Goal: Task Accomplishment & Management: Use online tool/utility

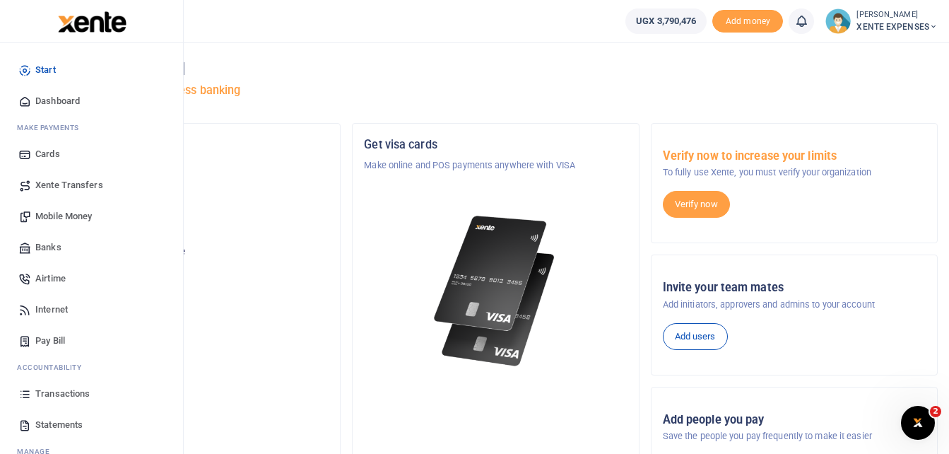
click at [52, 391] on span "Transactions" at bounding box center [62, 394] width 54 height 14
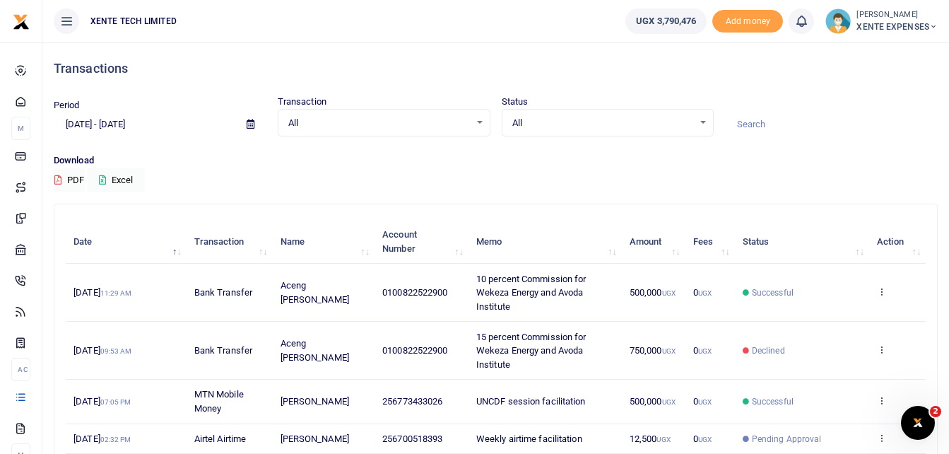
click at [769, 119] on input at bounding box center [831, 124] width 213 height 24
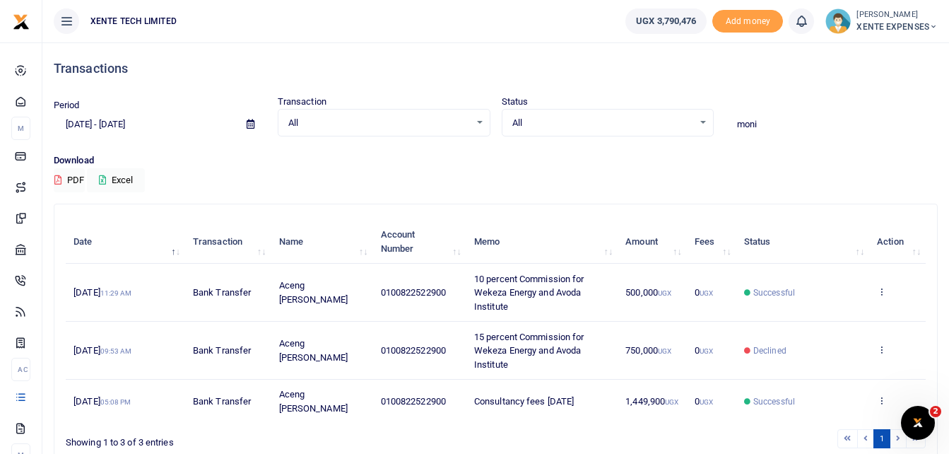
scroll to position [53, 0]
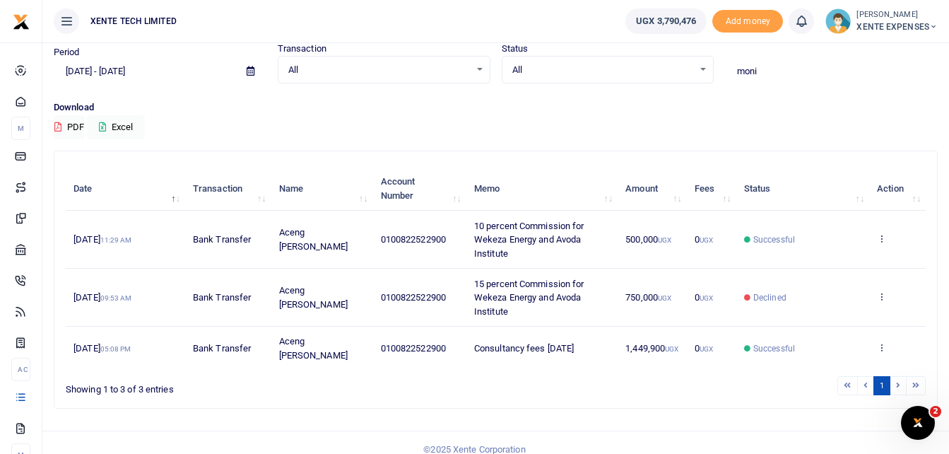
type input "moni"
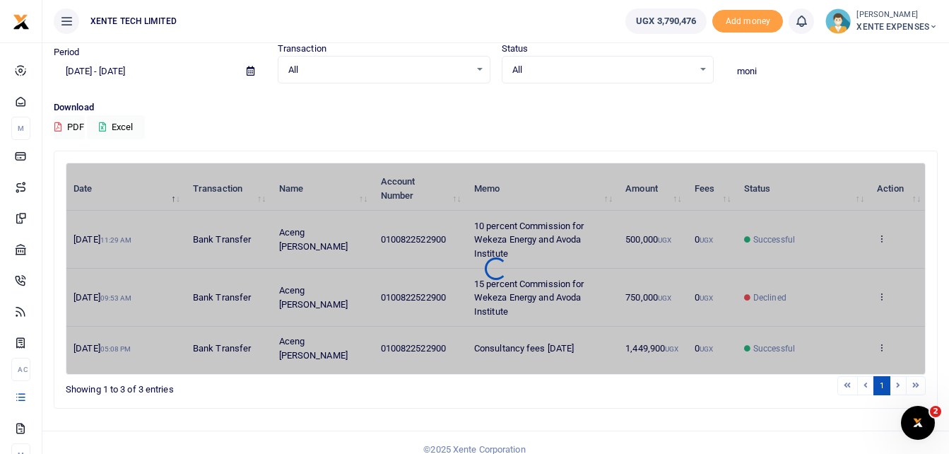
click at [900, 376] on li at bounding box center [899, 385] width 16 height 19
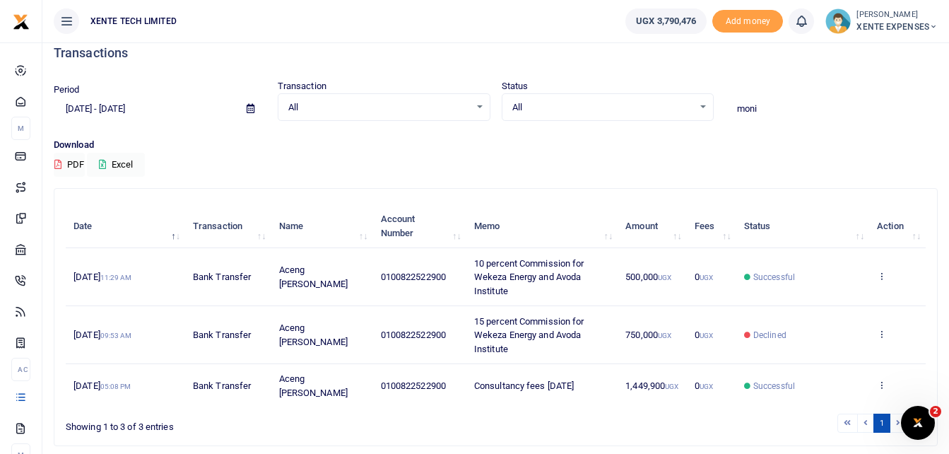
scroll to position [0, 0]
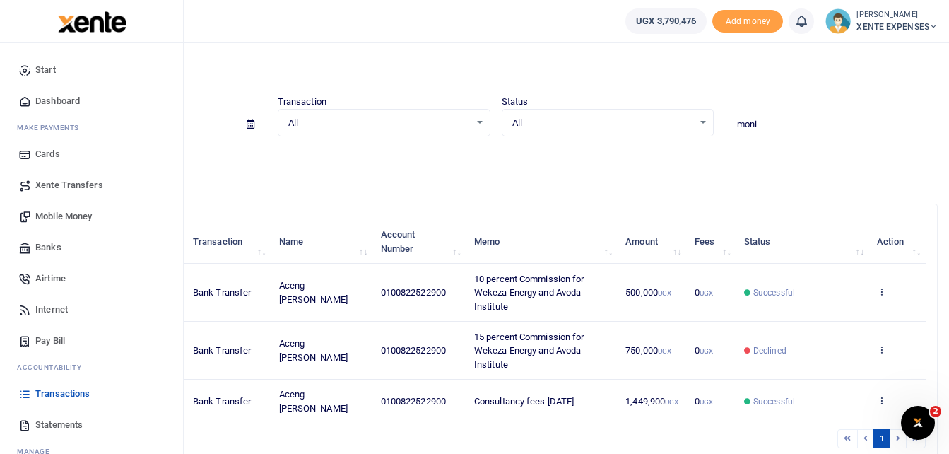
click at [75, 396] on span "Transactions" at bounding box center [62, 394] width 54 height 14
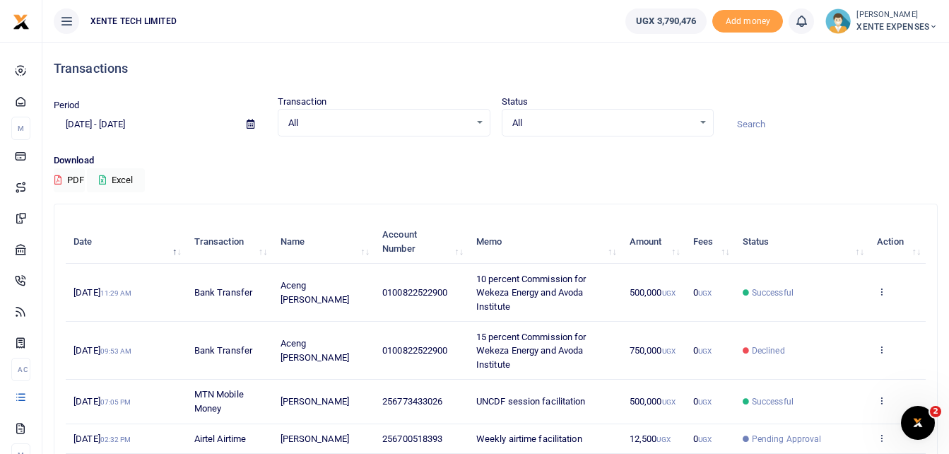
click at [475, 120] on div "All Select an option..." at bounding box center [383, 123] width 211 height 16
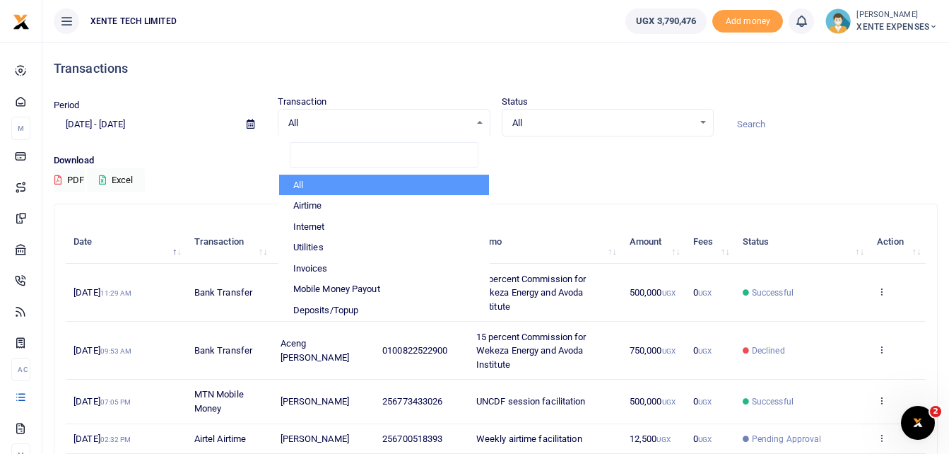
click at [199, 144] on div "Period [DATE] - [DATE] Transaction All Select an option... All Airtime Internet…" at bounding box center [495, 124] width 895 height 59
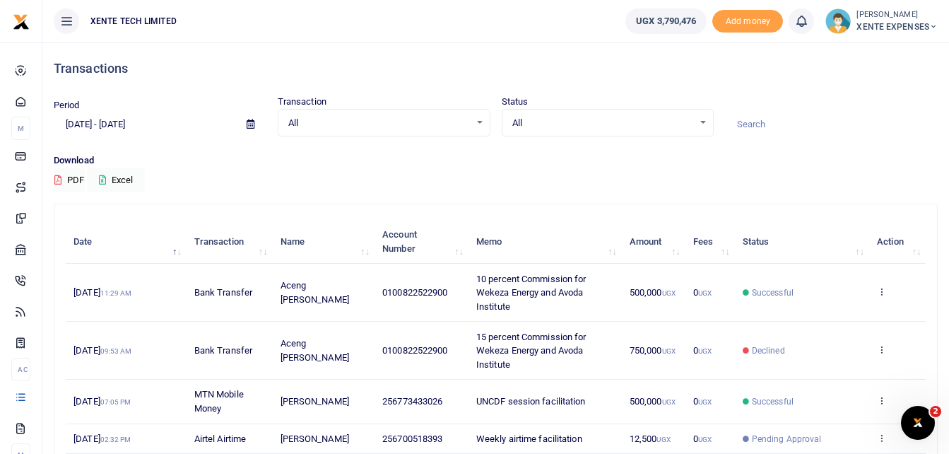
click at [251, 122] on icon at bounding box center [251, 123] width 8 height 9
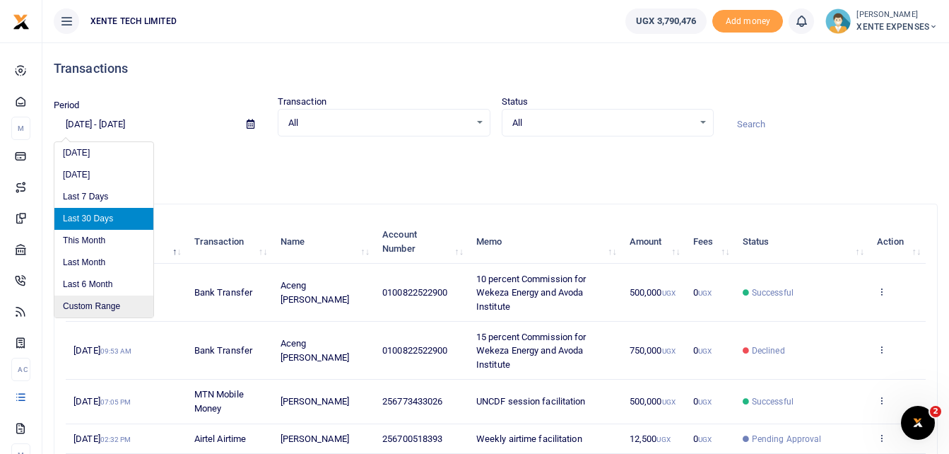
click at [93, 306] on li "Custom Range" at bounding box center [103, 306] width 99 height 22
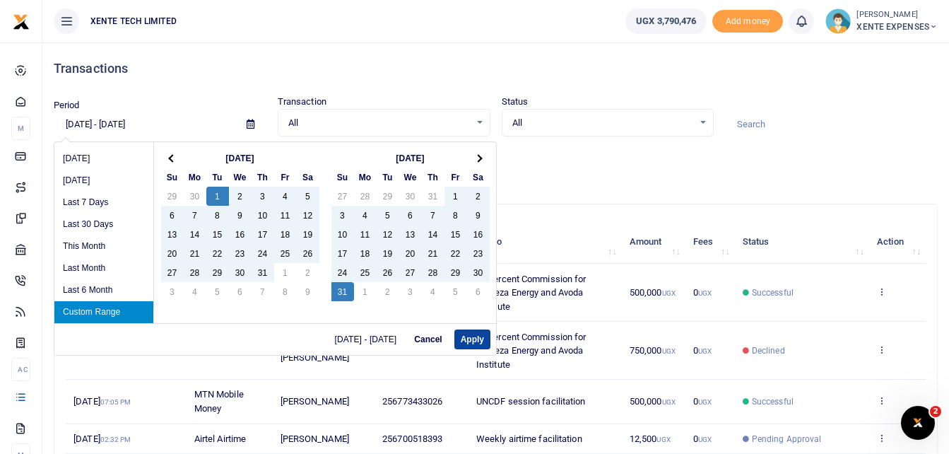
click at [464, 342] on button "Apply" at bounding box center [472, 339] width 36 height 20
type input "[DATE] - [DATE]"
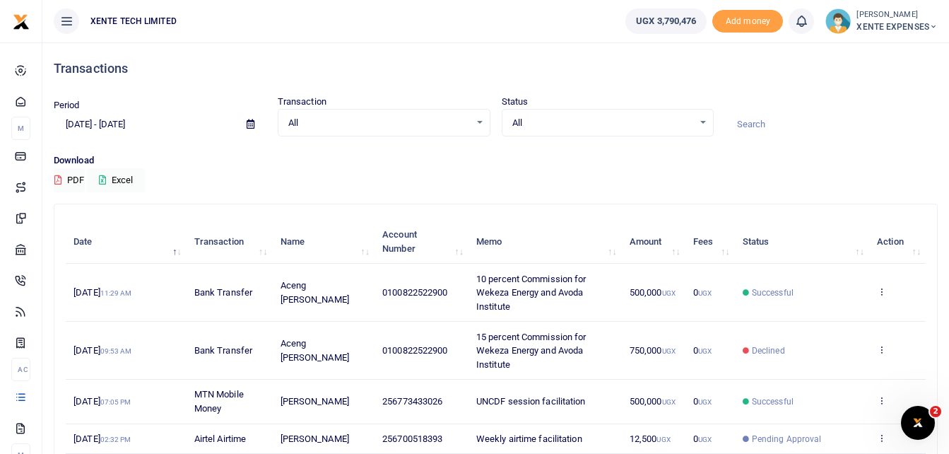
click at [762, 124] on input at bounding box center [831, 124] width 213 height 24
click at [459, 168] on div "Download PDF Excel" at bounding box center [496, 172] width 884 height 39
click at [754, 129] on input at bounding box center [831, 124] width 213 height 24
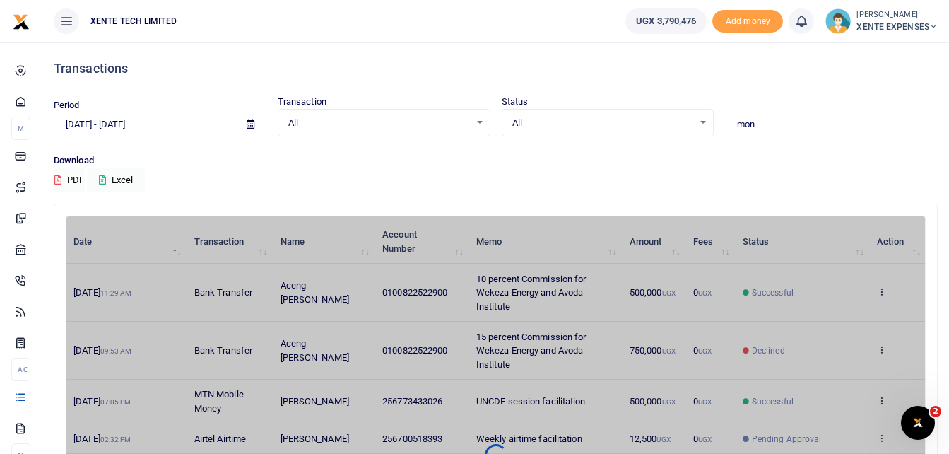
type input "moni"
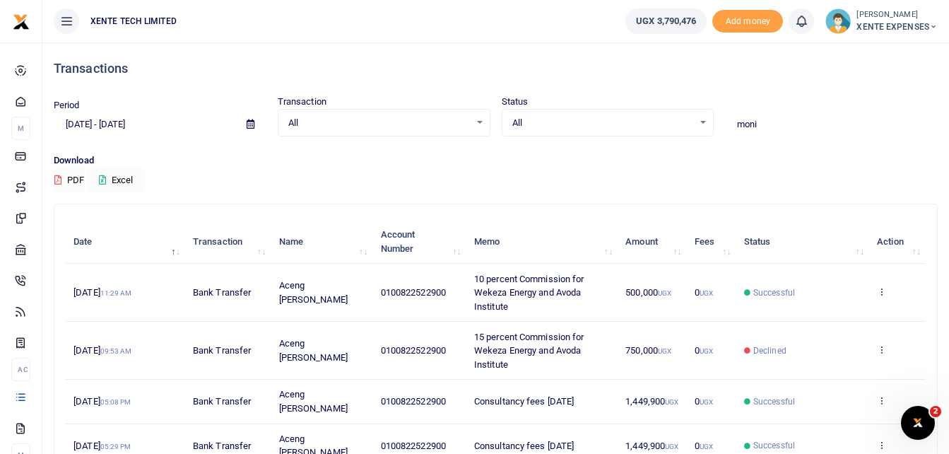
drag, startPoint x: 775, startPoint y: 121, endPoint x: 711, endPoint y: 120, distance: 64.3
click at [711, 120] on div "Period [DATE] - [DATE] Transaction All Select an option... All Airtime Internet…" at bounding box center [495, 116] width 895 height 42
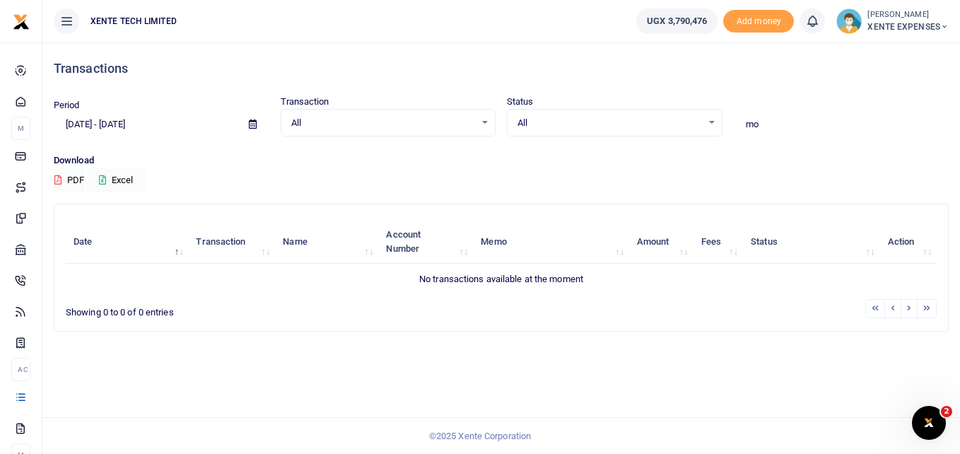
type input "m"
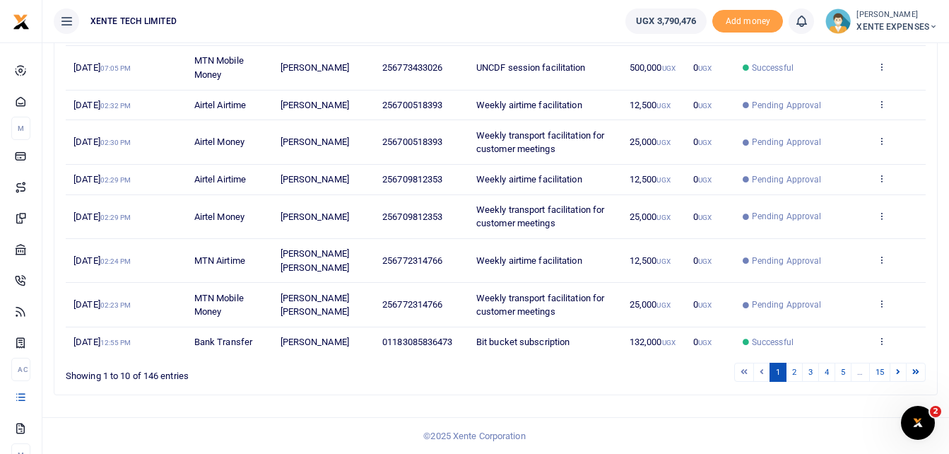
scroll to position [334, 0]
click at [792, 368] on link "2" at bounding box center [794, 371] width 17 height 19
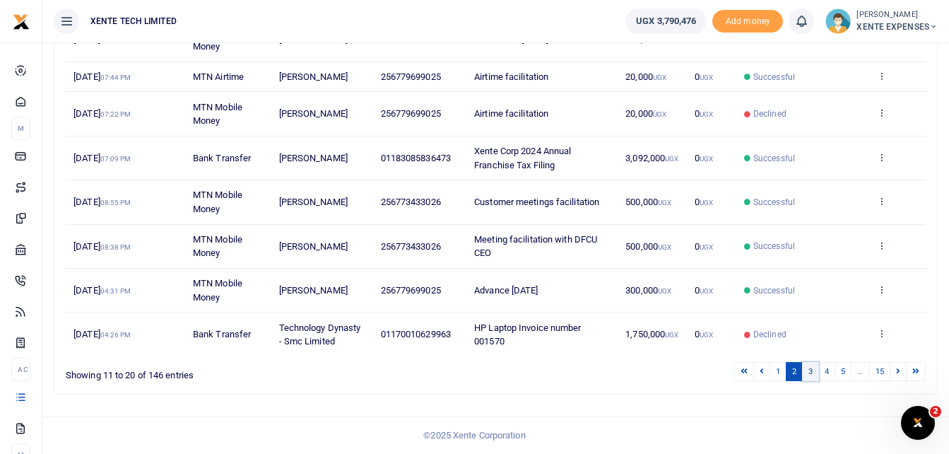
click at [811, 370] on link "3" at bounding box center [810, 371] width 17 height 19
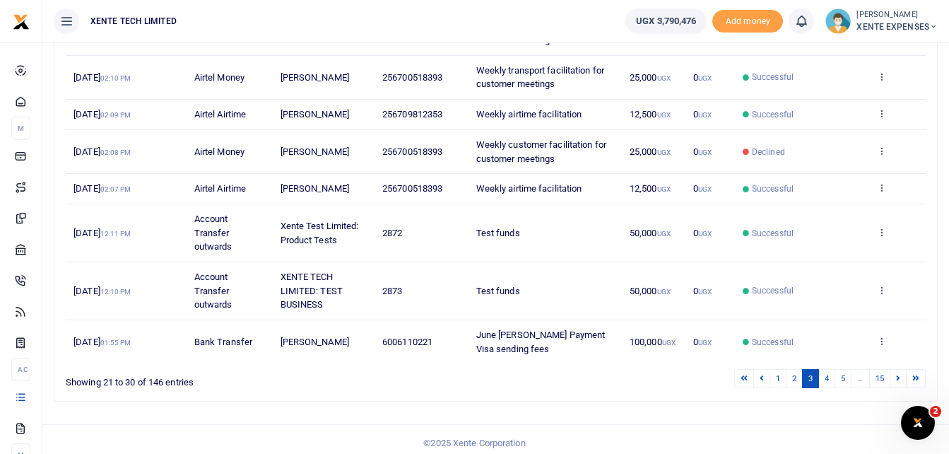
scroll to position [348, 0]
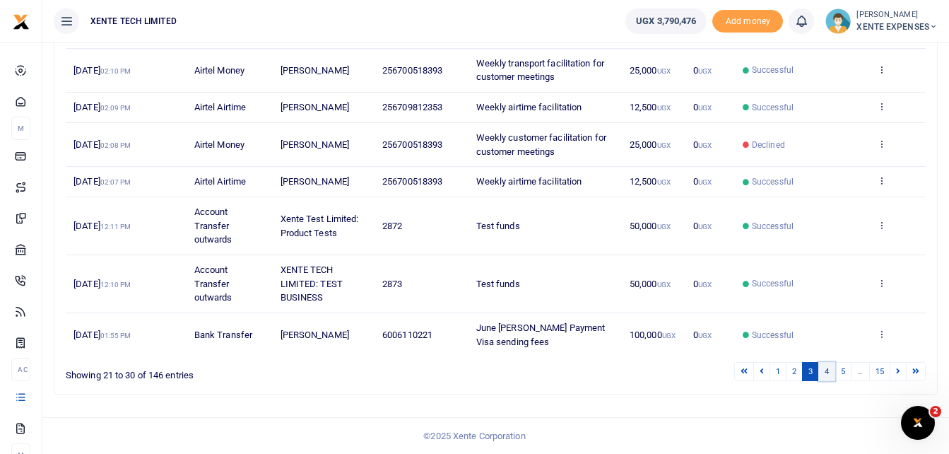
click at [825, 372] on link "4" at bounding box center [826, 371] width 17 height 19
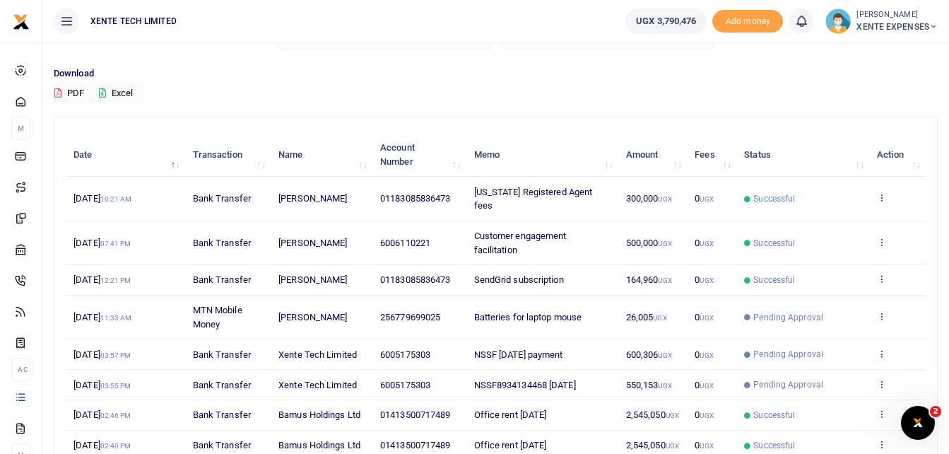
scroll to position [237, 0]
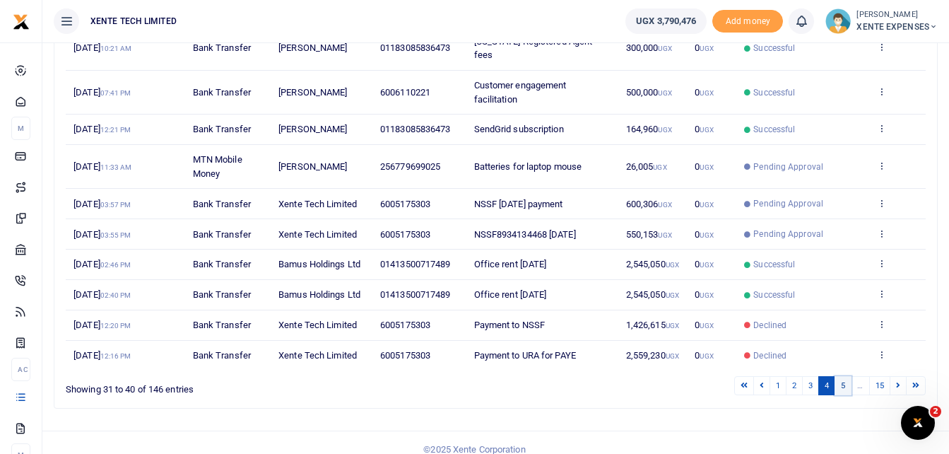
click at [843, 376] on link "5" at bounding box center [843, 385] width 17 height 19
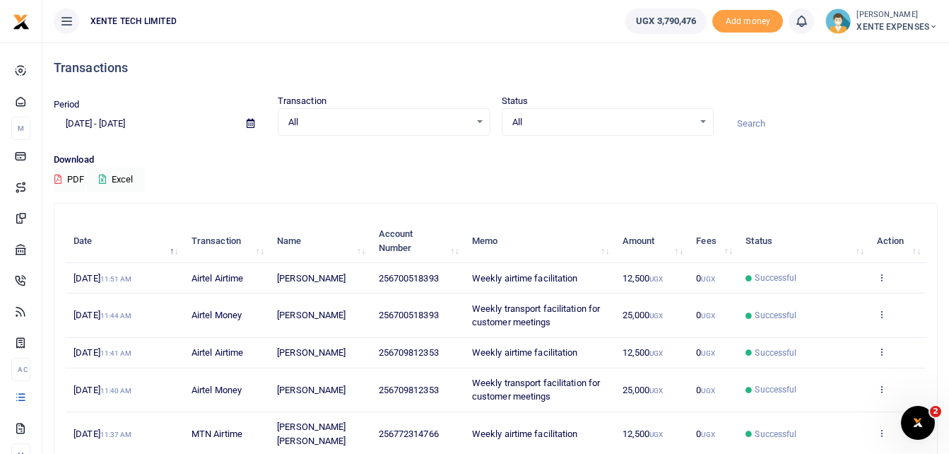
scroll to position [279, 0]
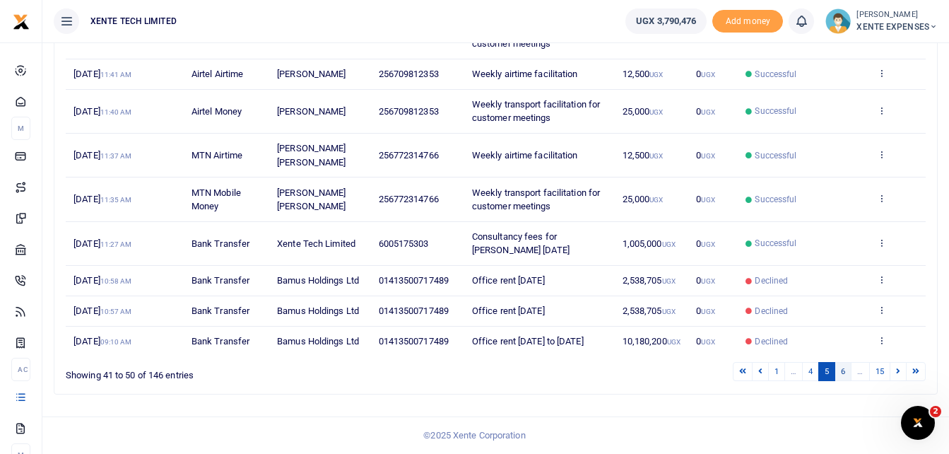
click at [842, 371] on link "6" at bounding box center [843, 371] width 17 height 19
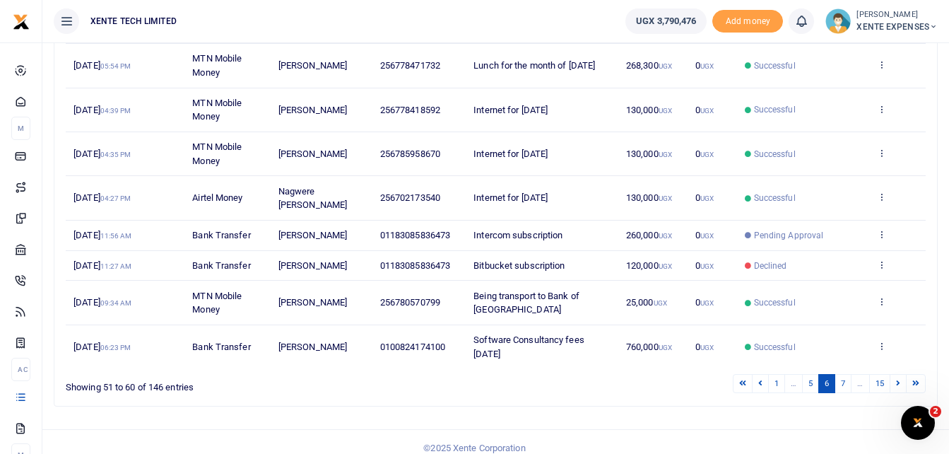
scroll to position [320, 0]
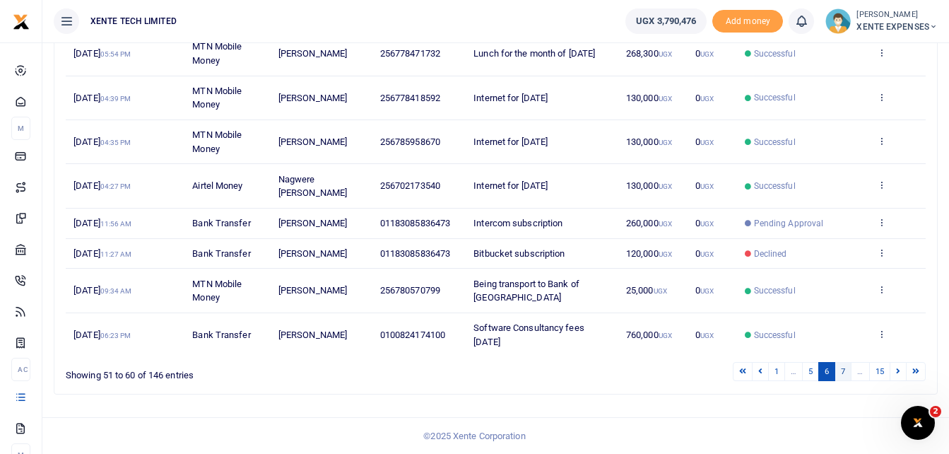
click at [842, 372] on link "7" at bounding box center [843, 371] width 17 height 19
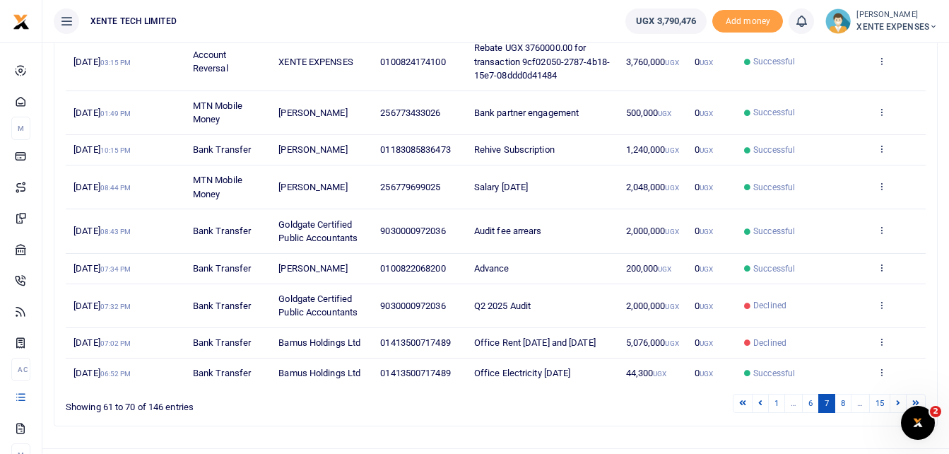
scroll to position [307, 0]
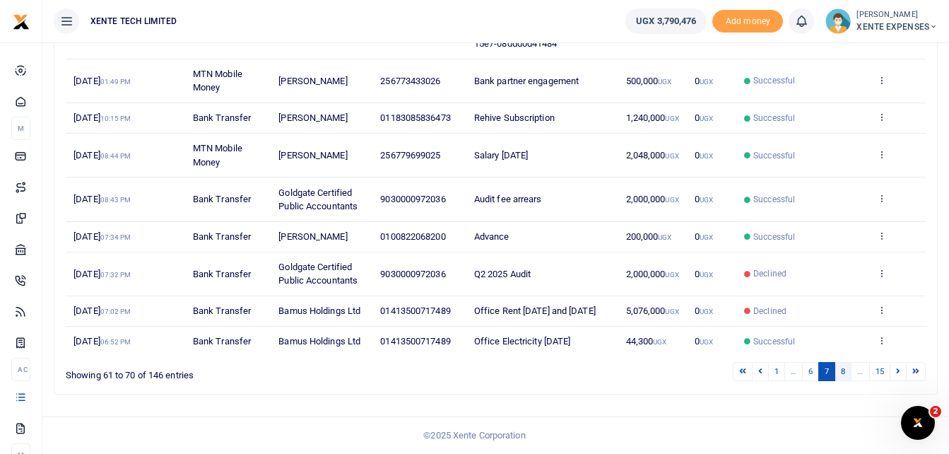
click at [839, 368] on link "8" at bounding box center [843, 371] width 17 height 19
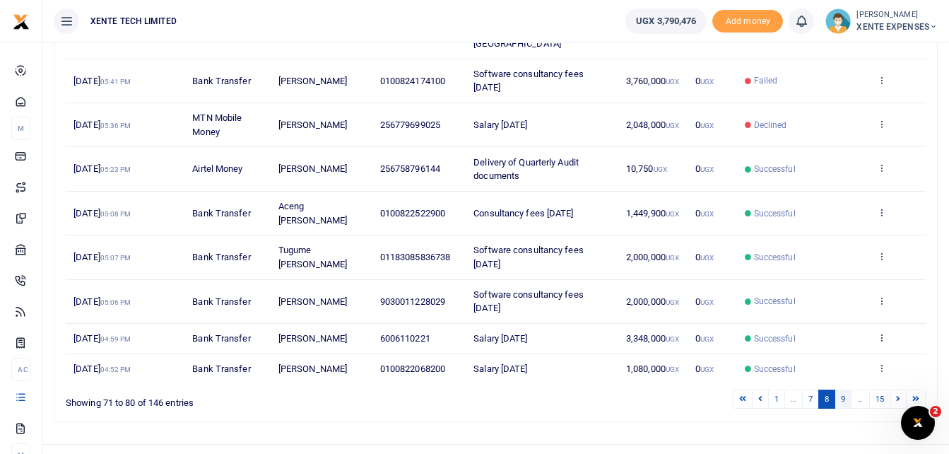
click at [842, 389] on link "9" at bounding box center [843, 398] width 17 height 19
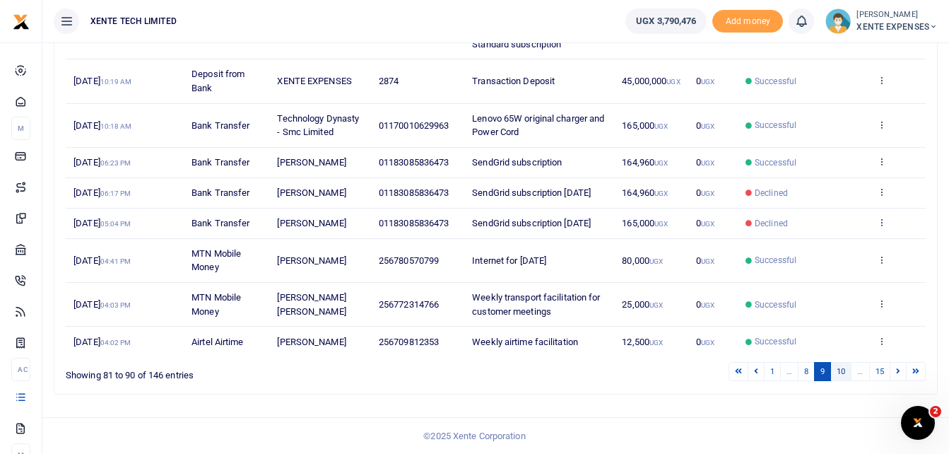
click at [843, 381] on link "10" at bounding box center [840, 371] width 21 height 19
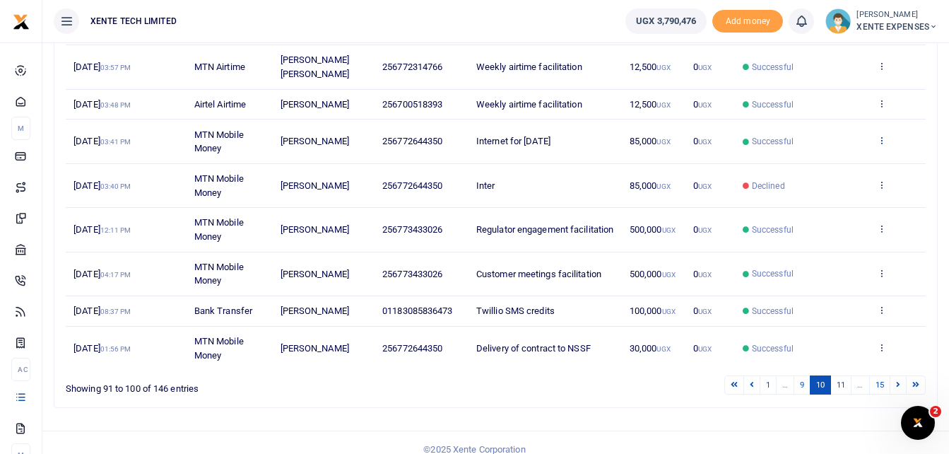
click at [886, 139] on icon at bounding box center [881, 140] width 9 height 10
click at [829, 192] on link "Send again" at bounding box center [830, 196] width 112 height 20
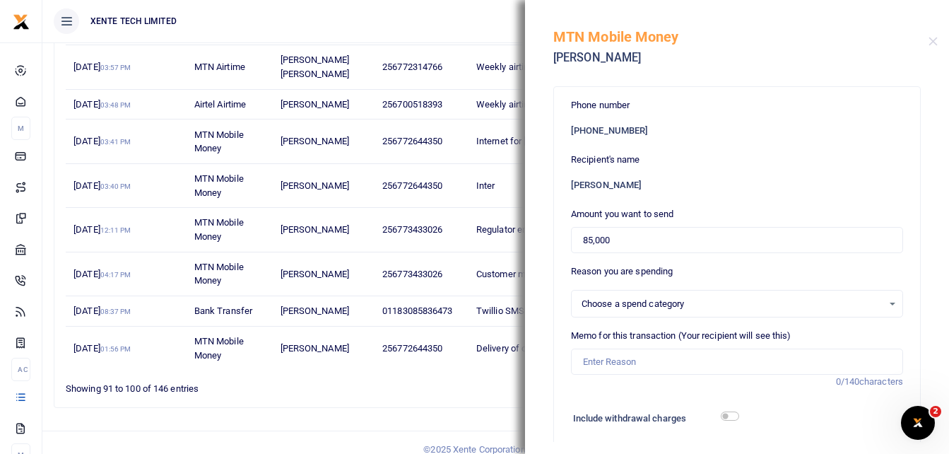
select select
drag, startPoint x: 623, startPoint y: 241, endPoint x: 558, endPoint y: 242, distance: 64.3
click at [558, 242] on div "Phone number [PHONE_NUMBER] Recipient's name [PERSON_NAME] Amount you want to s…" at bounding box center [737, 423] width 366 height 673
type input "42,000"
click at [655, 307] on div "Select an option" at bounding box center [732, 304] width 301 height 14
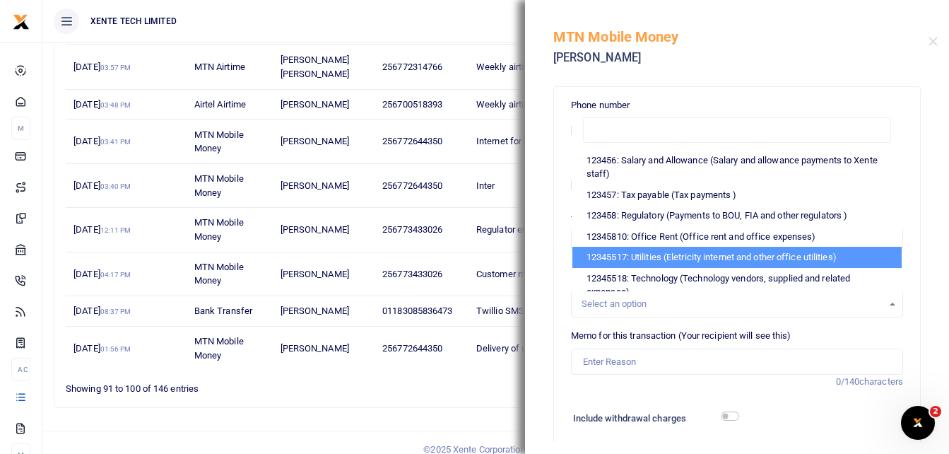
click at [670, 254] on li "12345517: Utilities (Eletricity internet and other office utilities)" at bounding box center [736, 257] width 329 height 21
select select "12"
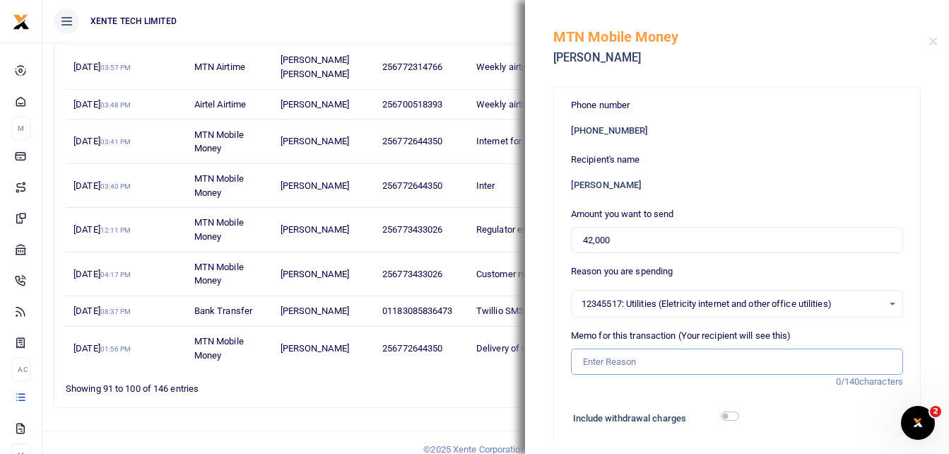
click at [613, 363] on input "Memo for this transaction (Your recipient will see this)" at bounding box center [737, 361] width 332 height 27
click at [669, 354] on input "Lunch refund" at bounding box center [737, 361] width 332 height 27
type input "Lunch refund [DATE]"
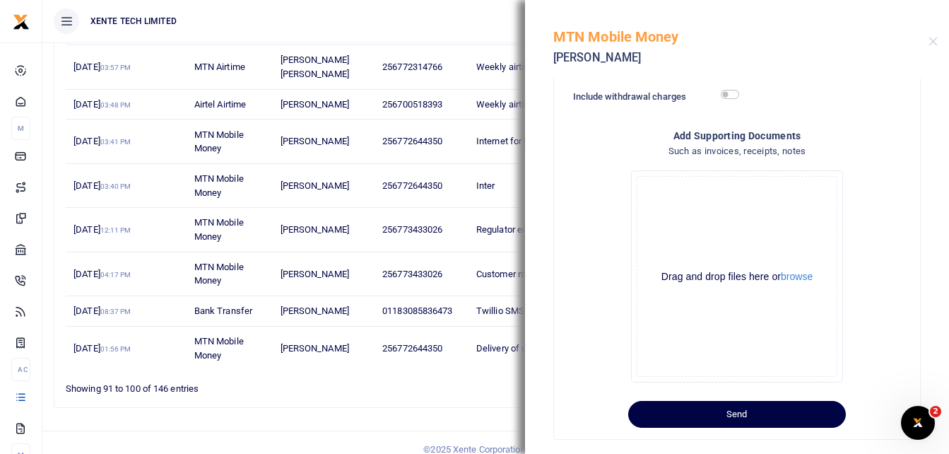
scroll to position [341, 0]
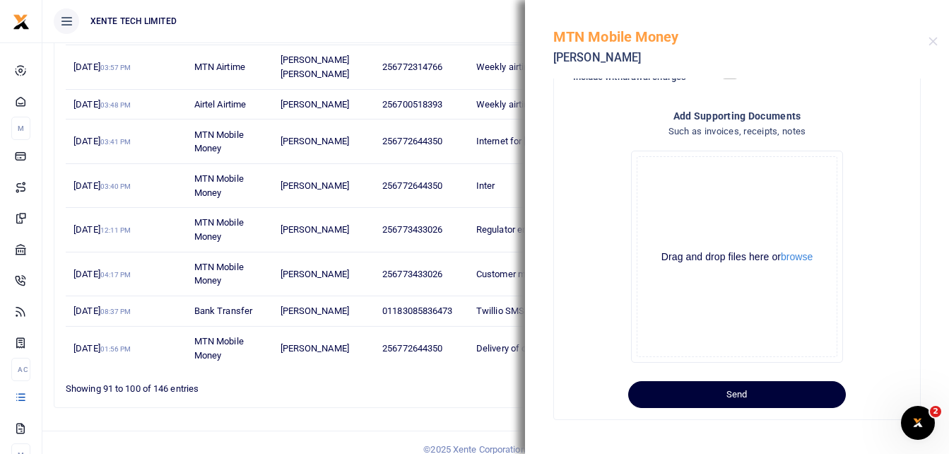
click at [783, 395] on button "Send" at bounding box center [737, 394] width 218 height 27
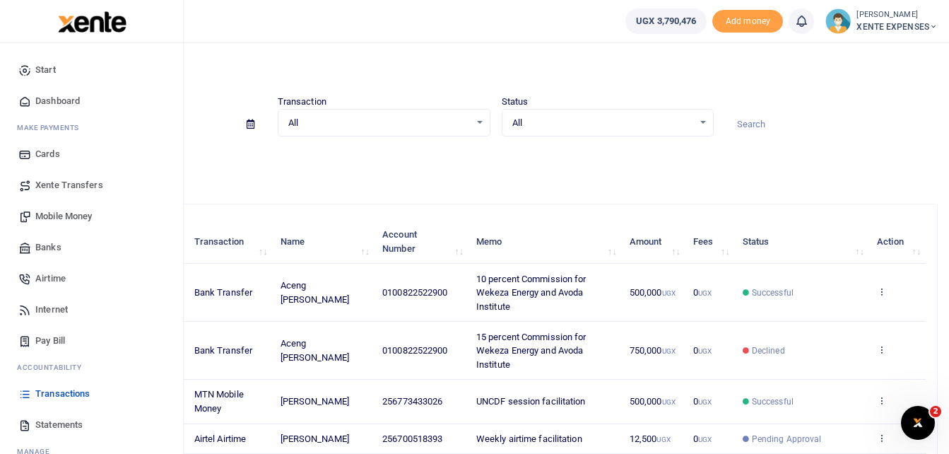
click at [56, 394] on span "Transactions" at bounding box center [62, 394] width 54 height 14
